Goal: Information Seeking & Learning: Learn about a topic

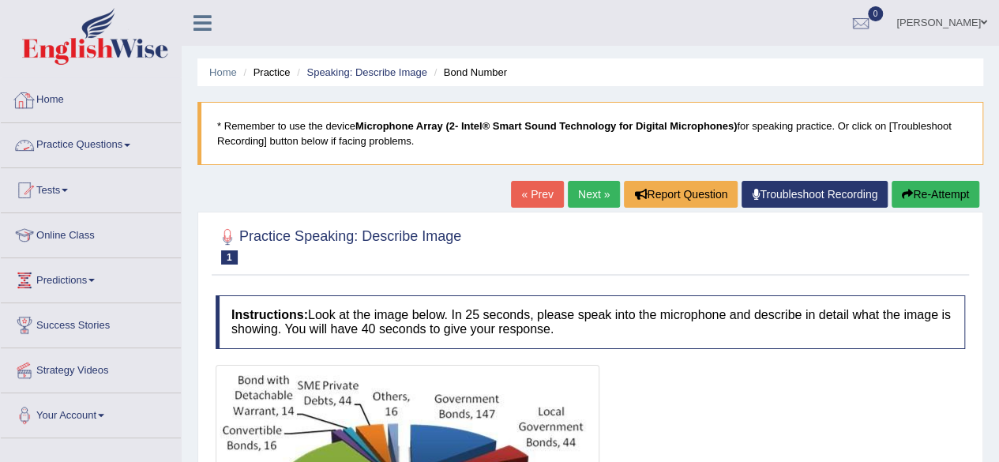
click at [127, 148] on link "Practice Questions" at bounding box center [91, 142] width 180 height 39
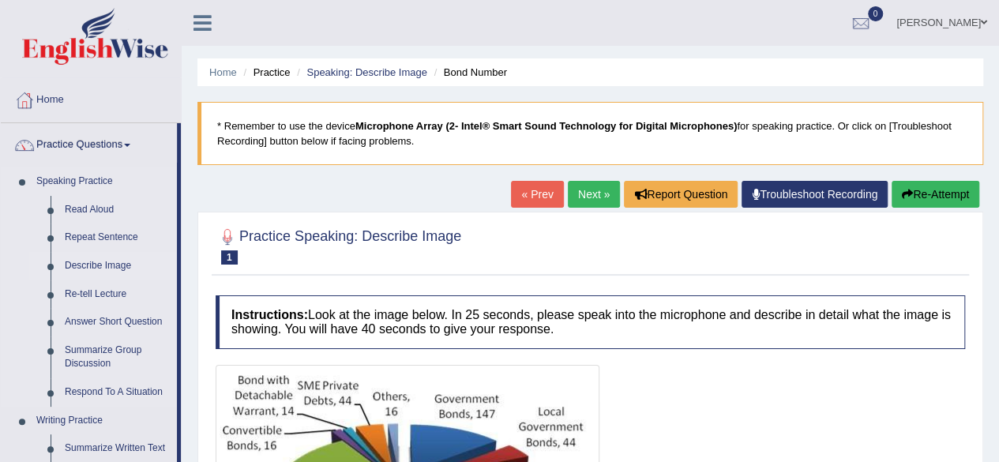
click at [88, 266] on link "Describe Image" at bounding box center [117, 266] width 119 height 28
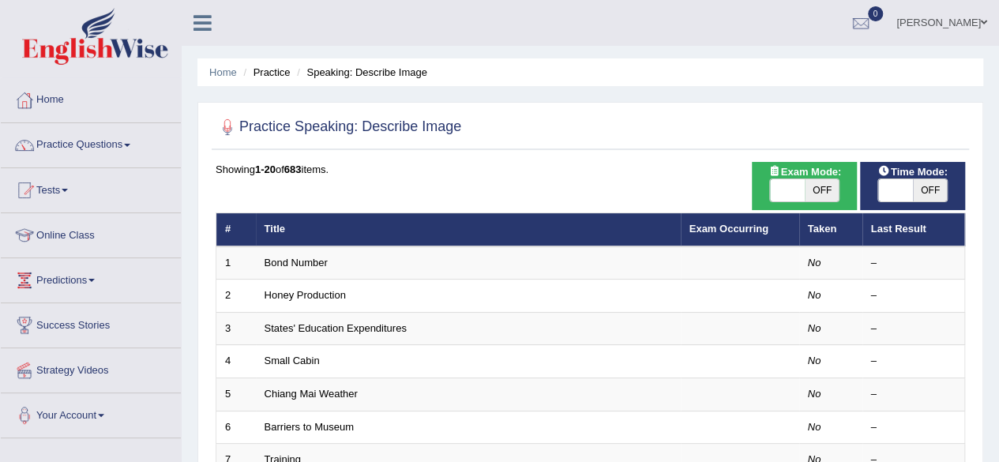
click at [925, 187] on span "OFF" at bounding box center [930, 190] width 35 height 22
checkbox input "true"
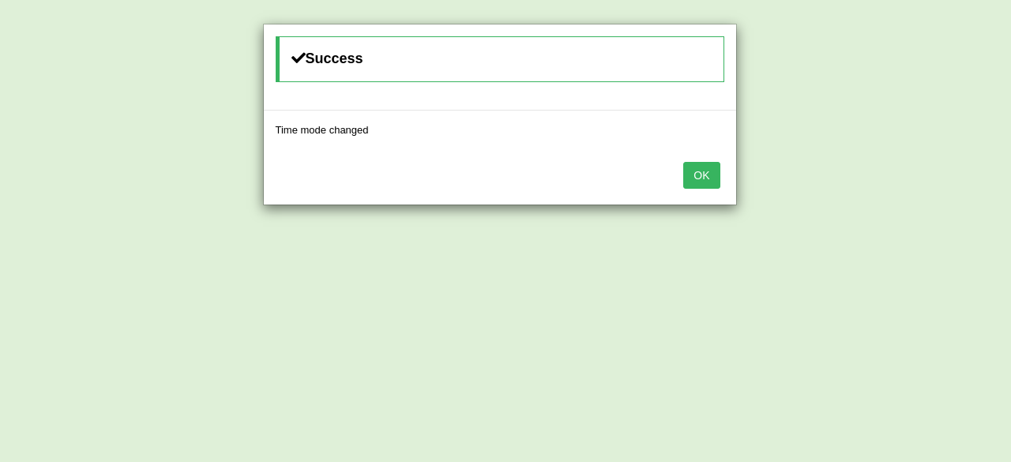
click at [699, 175] on button "OK" at bounding box center [701, 175] width 36 height 27
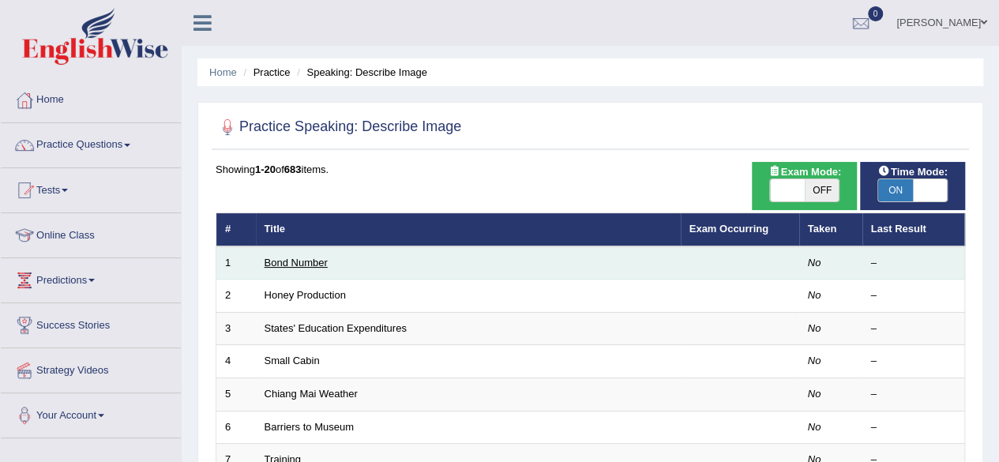
click at [314, 260] on link "Bond Number" at bounding box center [296, 263] width 63 height 12
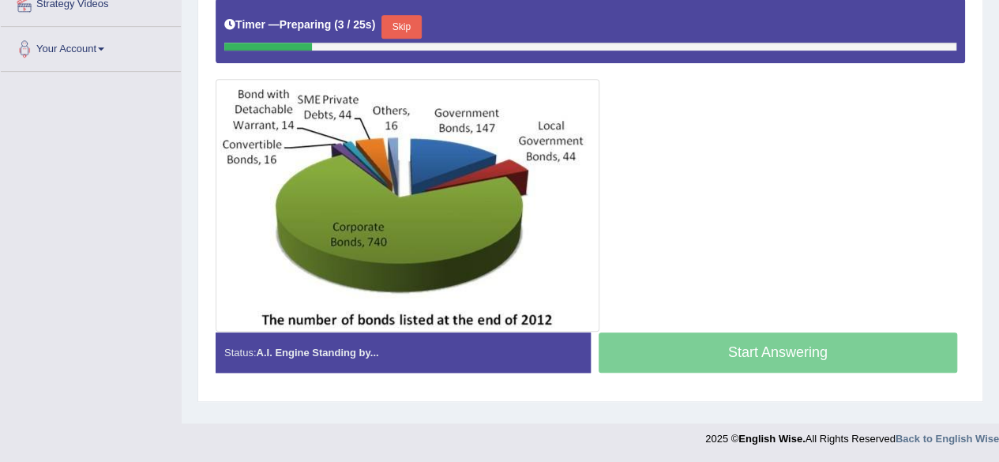
scroll to position [335, 0]
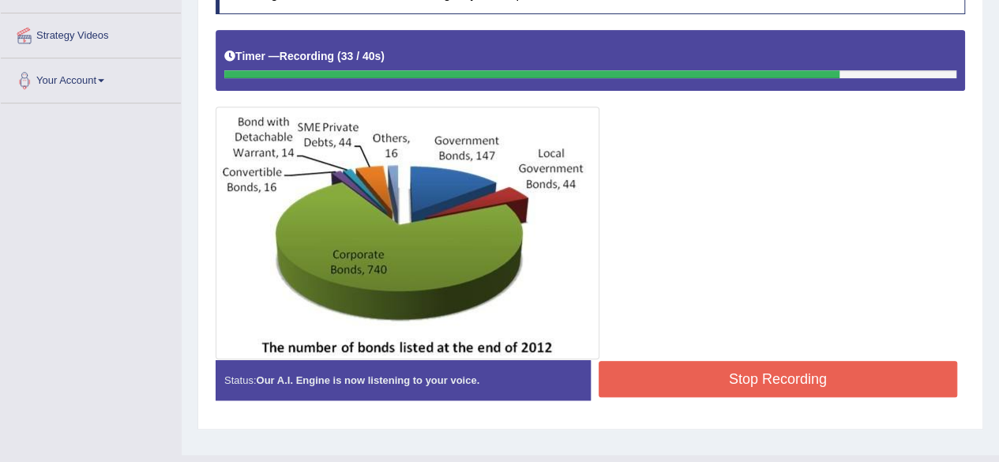
click at [723, 366] on button "Stop Recording" at bounding box center [778, 379] width 359 height 36
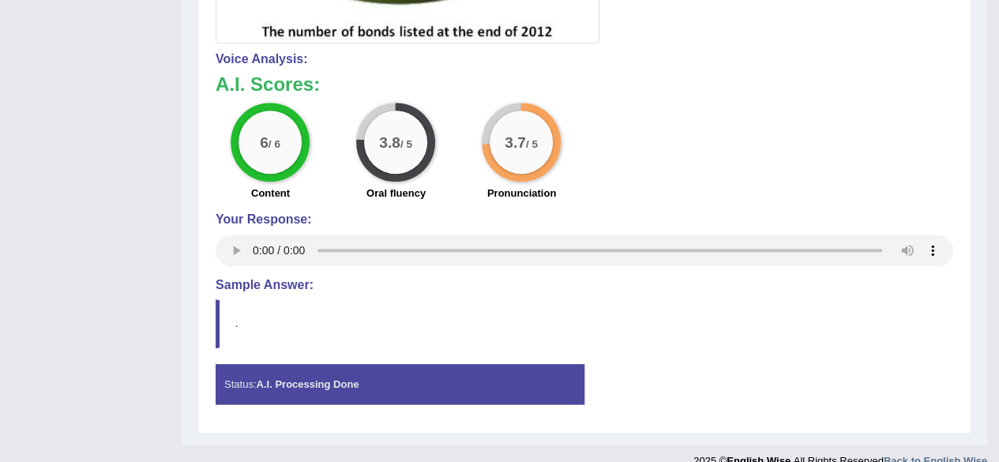
scroll to position [669, 0]
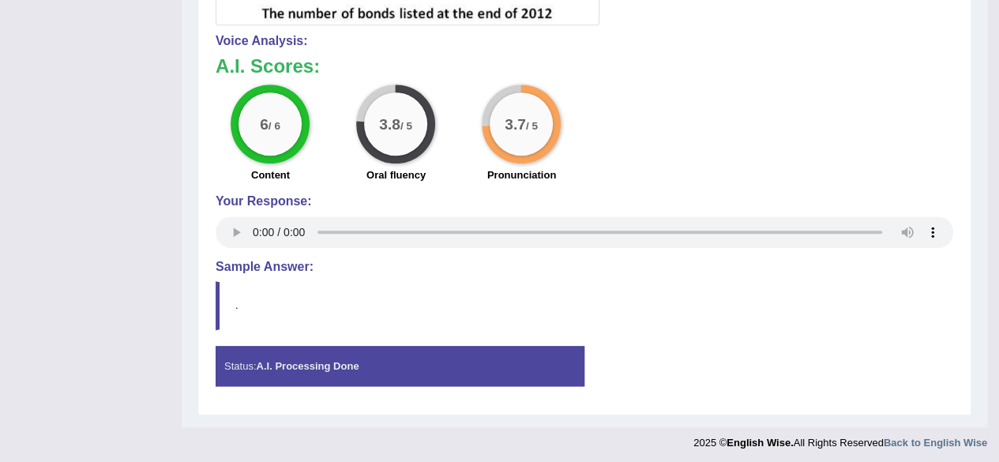
click at [344, 245] on div "Your Response:" at bounding box center [585, 223] width 738 height 58
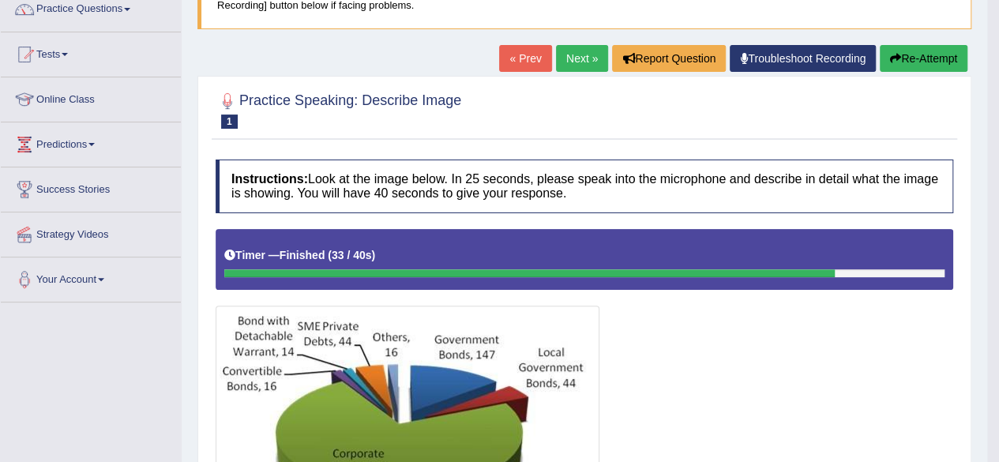
scroll to position [132, 0]
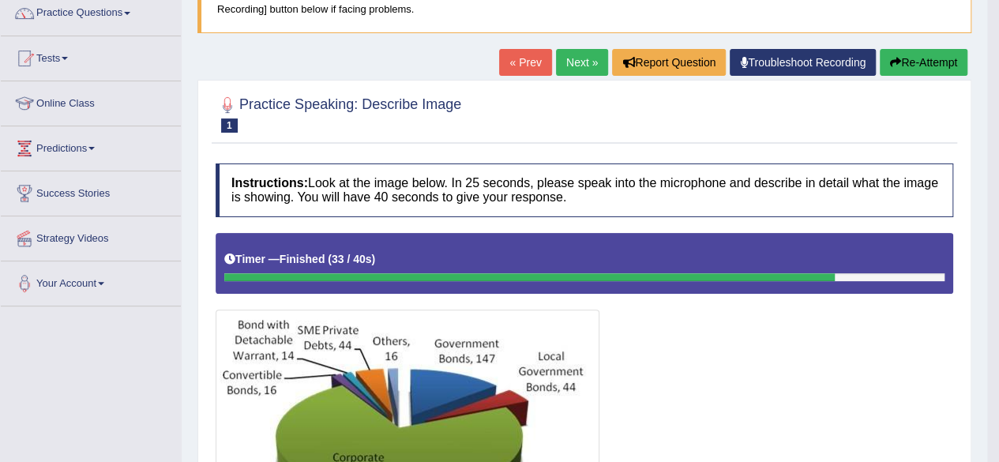
click at [571, 65] on link "Next »" at bounding box center [582, 62] width 52 height 27
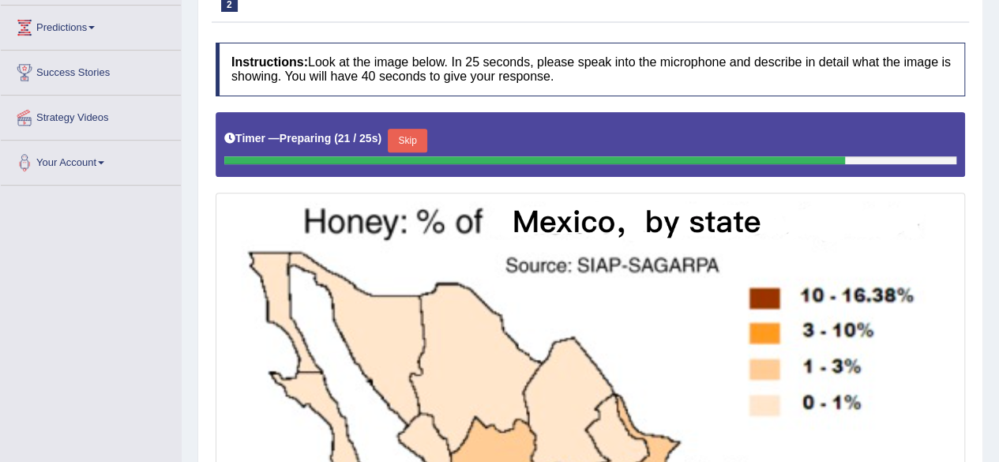
scroll to position [284, 0]
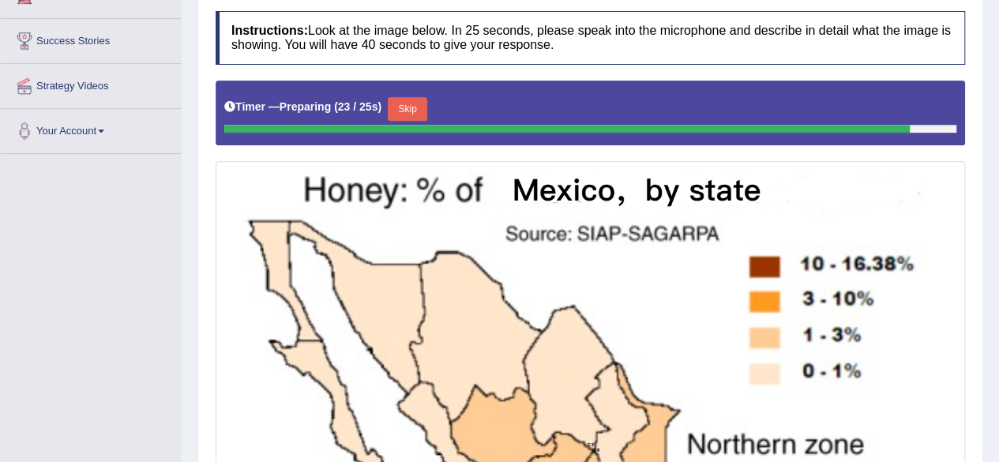
click at [409, 102] on button "Skip" at bounding box center [407, 109] width 39 height 24
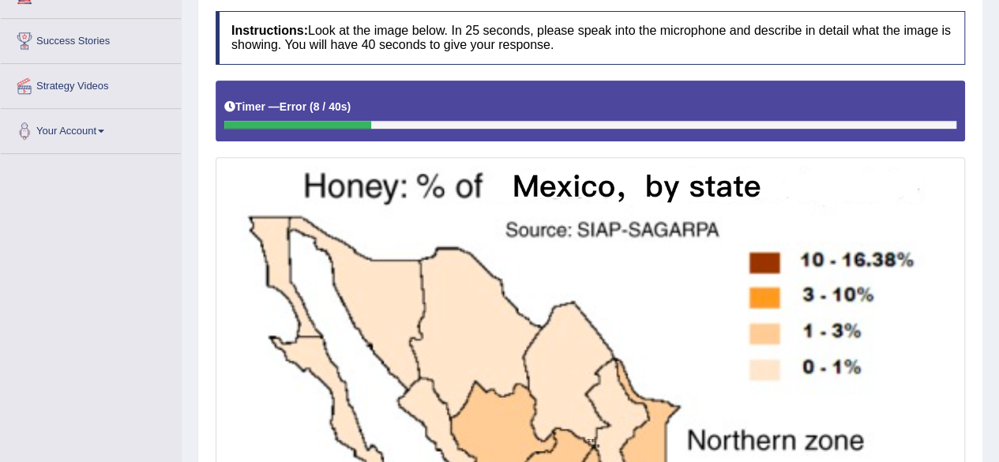
scroll to position [0, 0]
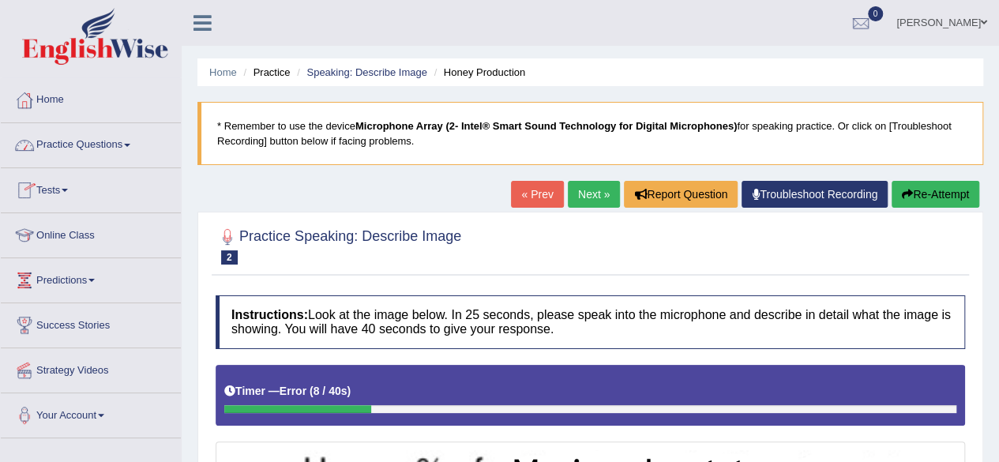
click at [130, 146] on link "Practice Questions" at bounding box center [91, 142] width 180 height 39
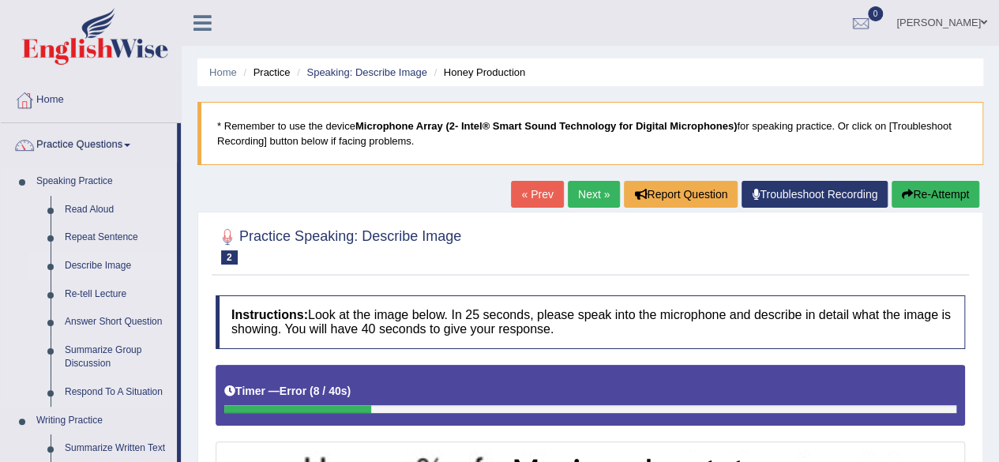
click at [111, 266] on link "Describe Image" at bounding box center [117, 266] width 119 height 28
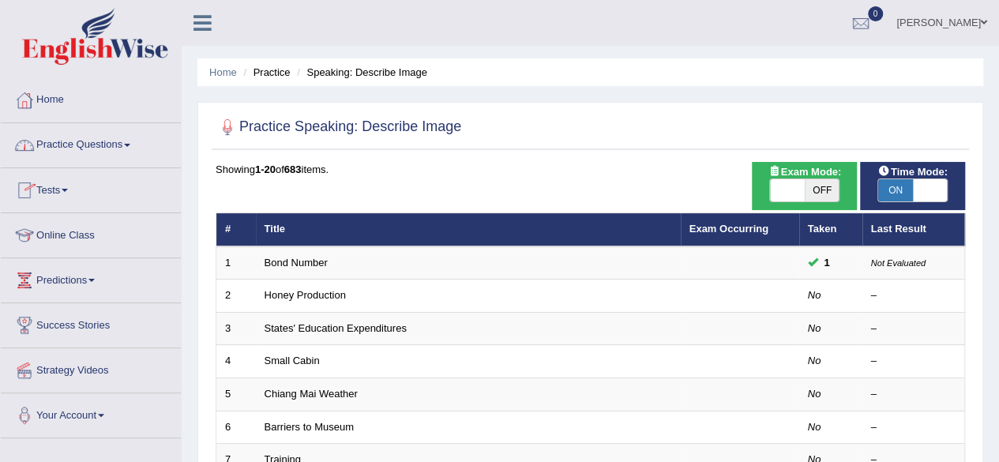
click at [119, 145] on link "Practice Questions" at bounding box center [91, 142] width 180 height 39
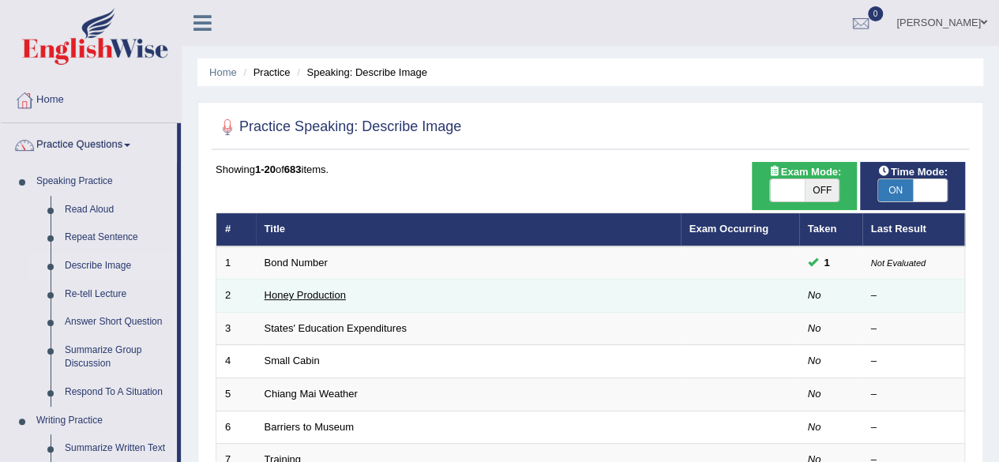
click at [329, 289] on link "Honey Production" at bounding box center [305, 295] width 81 height 12
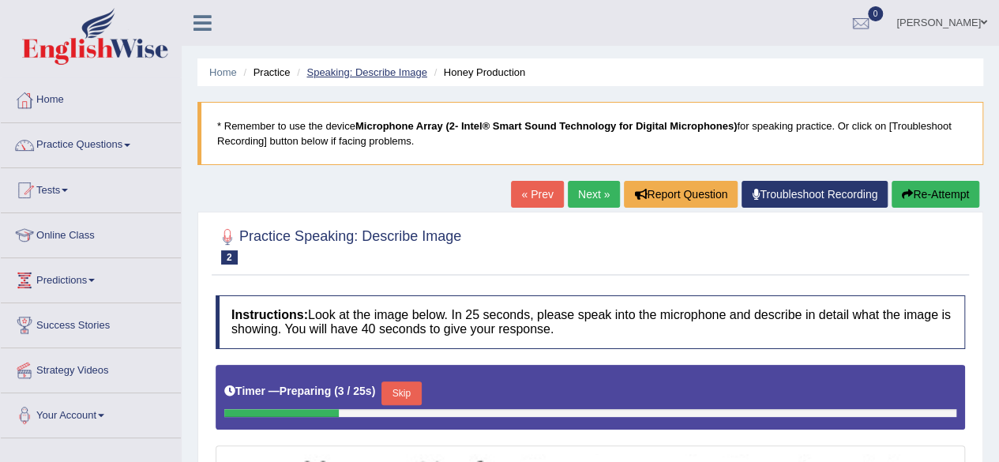
click at [389, 67] on link "Speaking: Describe Image" at bounding box center [366, 72] width 120 height 12
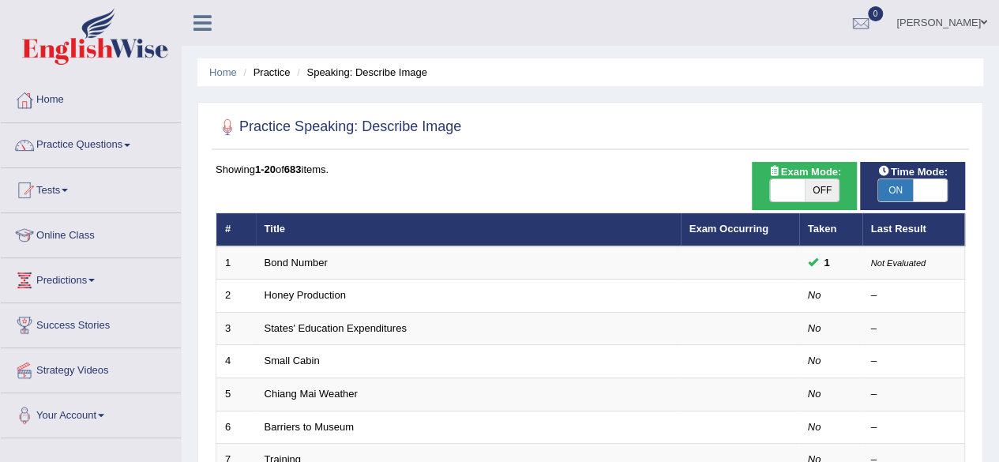
click at [903, 185] on span "ON" at bounding box center [895, 190] width 35 height 22
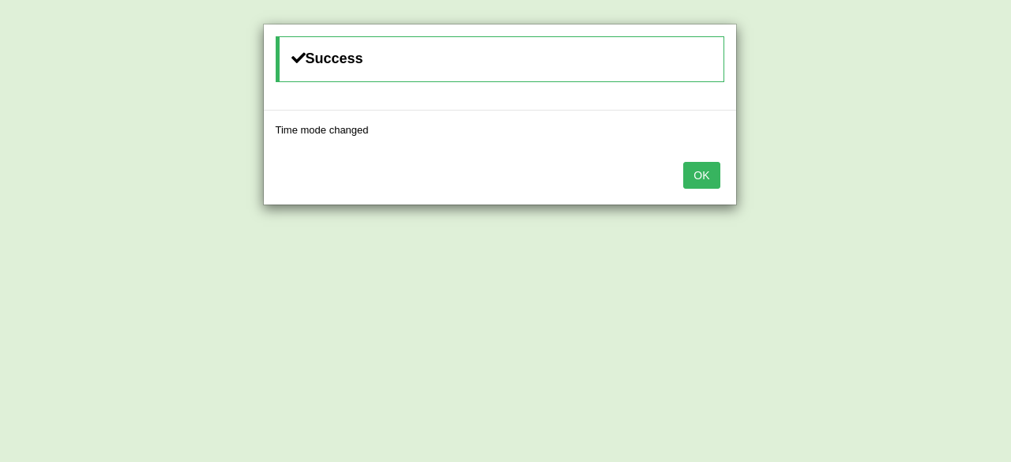
click at [903, 185] on div "Success Time mode changed OK" at bounding box center [505, 231] width 1011 height 462
click at [701, 175] on button "OK" at bounding box center [701, 175] width 36 height 27
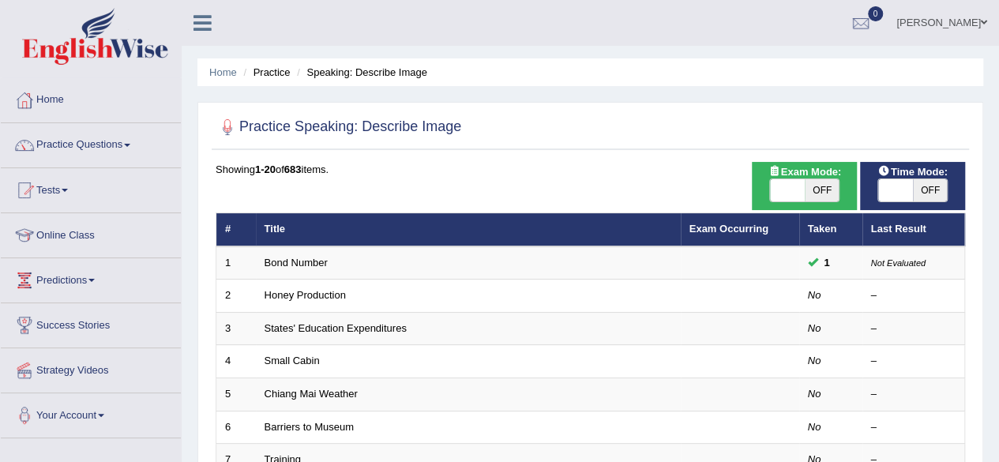
click at [913, 180] on span "OFF" at bounding box center [930, 190] width 35 height 22
checkbox input "true"
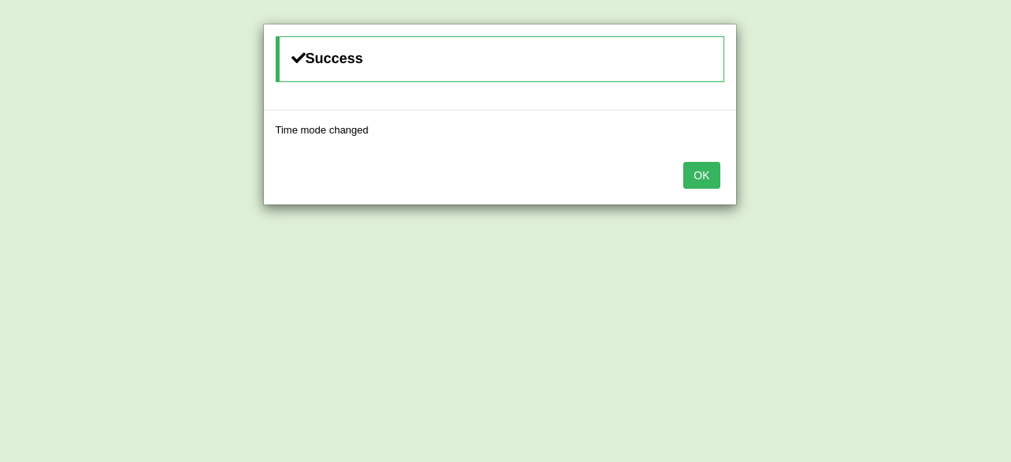
click at [709, 169] on button "OK" at bounding box center [701, 175] width 36 height 27
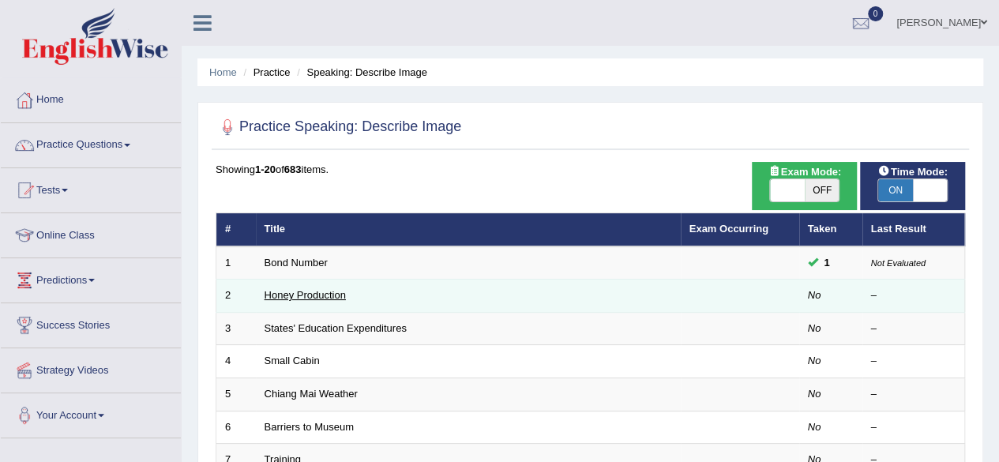
click at [311, 296] on link "Honey Production" at bounding box center [305, 295] width 81 height 12
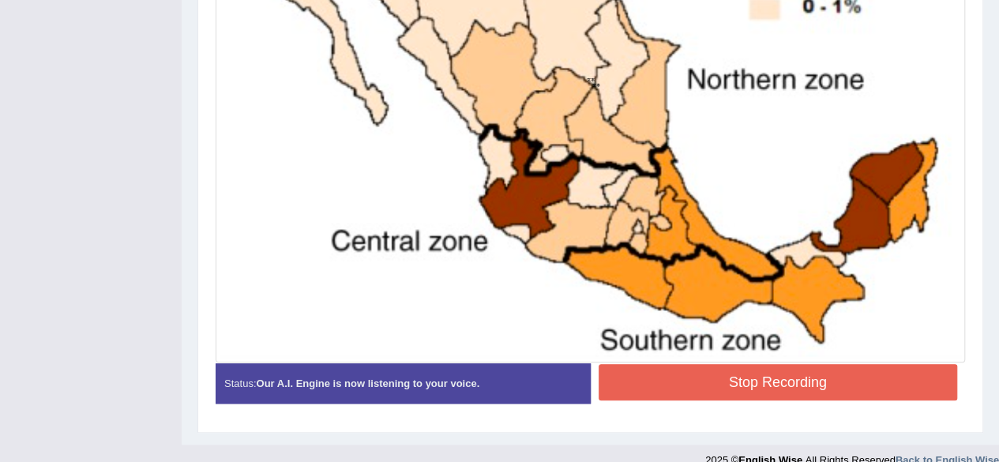
scroll to position [664, 0]
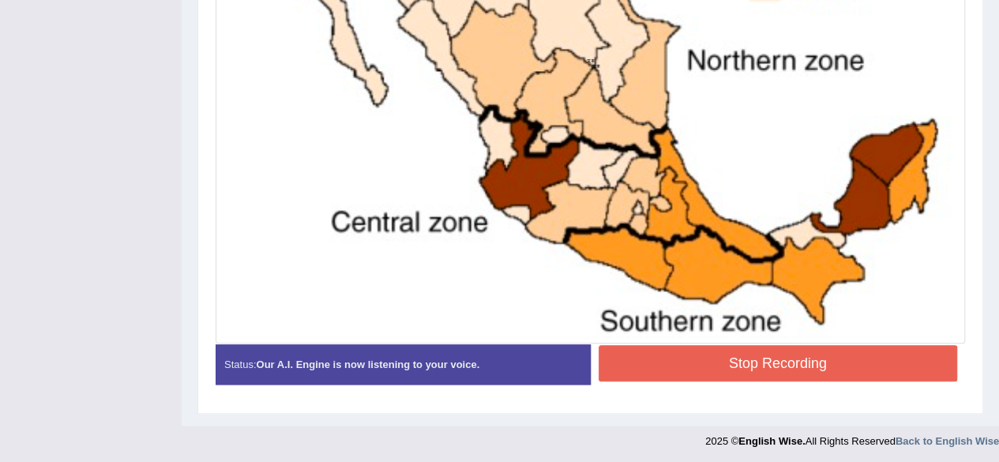
click at [676, 365] on button "Stop Recording" at bounding box center [778, 363] width 359 height 36
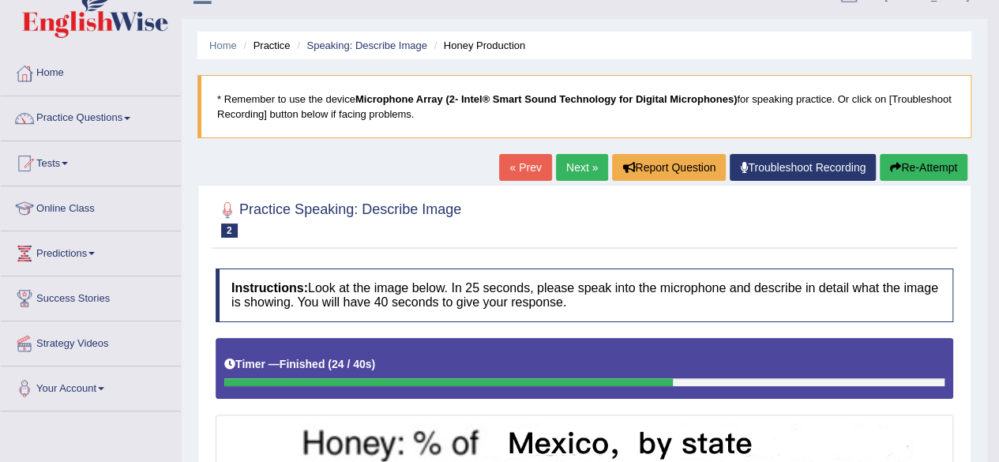
scroll to position [0, 0]
